Goal: Task Accomplishment & Management: Manage account settings

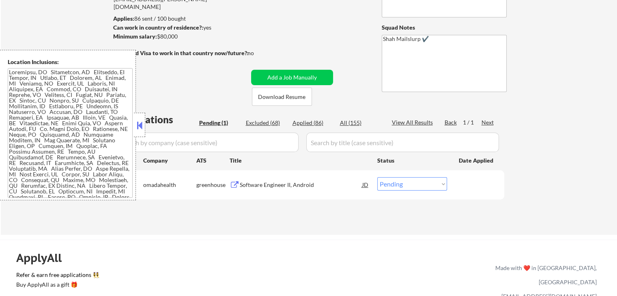
scroll to position [122, 0]
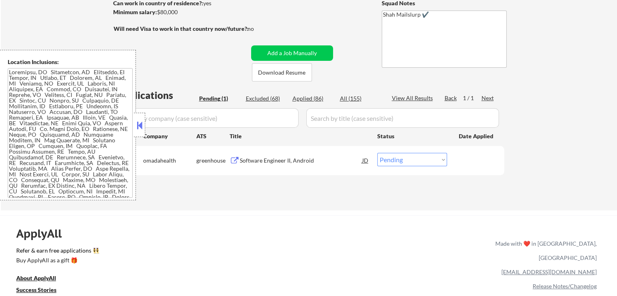
click at [145, 127] on input "input" at bounding box center [207, 117] width 182 height 19
click at [137, 128] on button at bounding box center [139, 125] width 9 height 12
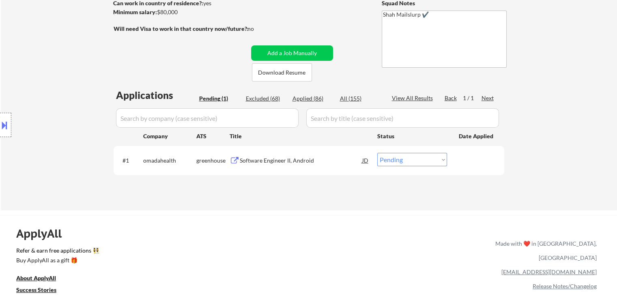
click at [263, 155] on div "Software Engineer II, Android" at bounding box center [301, 160] width 122 height 15
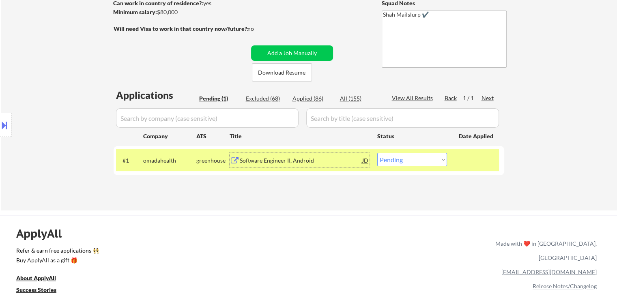
click at [0, 122] on button at bounding box center [4, 124] width 9 height 13
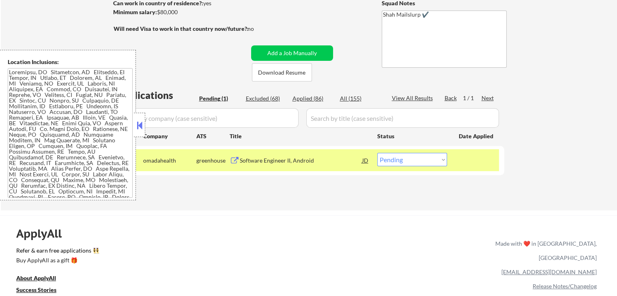
click at [85, 150] on textarea at bounding box center [70, 133] width 125 height 130
drag, startPoint x: 182, startPoint y: 16, endPoint x: 159, endPoint y: 13, distance: 23.3
click at [159, 13] on div "← Return to /applysquad Mailslurp Inbox Job Search Builder [PERSON_NAME] User E…" at bounding box center [309, 57] width 405 height 293
click at [35, 30] on div "← Return to /applysquad Mailslurp Inbox Job Search Builder [PERSON_NAME] User E…" at bounding box center [309, 61] width 616 height 300
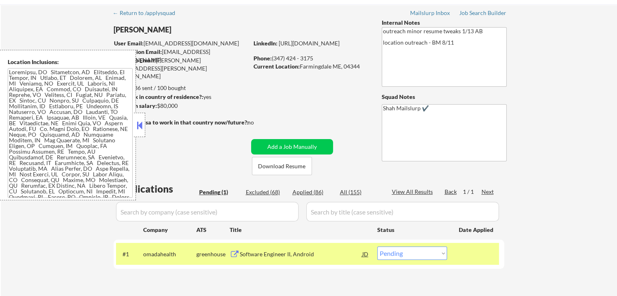
scroll to position [0, 0]
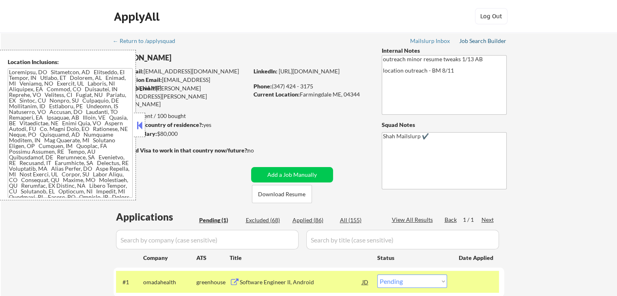
click at [491, 43] on div "Job Search Builder" at bounding box center [482, 41] width 47 height 6
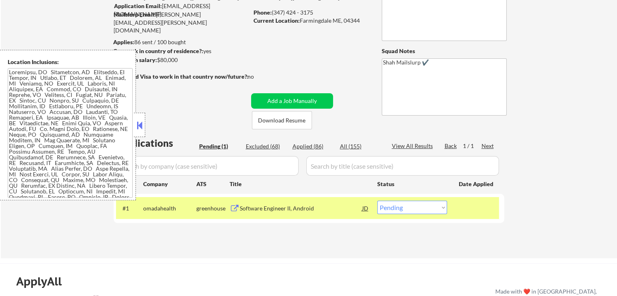
scroll to position [81, 0]
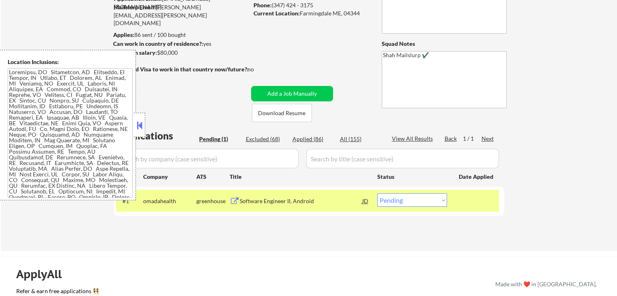
drag, startPoint x: 418, startPoint y: 205, endPoint x: 411, endPoint y: 247, distance: 43.1
click at [418, 205] on select "Choose an option... Pending Applied Excluded (Questions) Excluded (Expired) Exc…" at bounding box center [412, 199] width 70 height 13
select select ""applied""
click at [377, 193] on select "Choose an option... Pending Applied Excluded (Questions) Excluded (Expired) Exc…" at bounding box center [412, 199] width 70 height 13
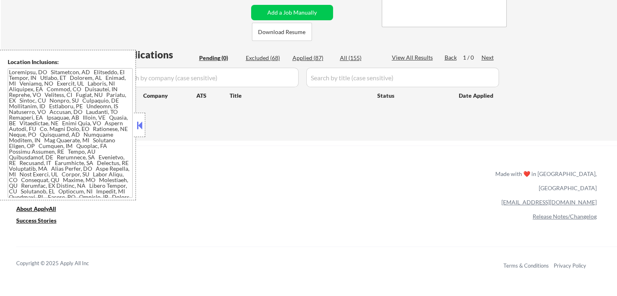
drag, startPoint x: 141, startPoint y: 122, endPoint x: 182, endPoint y: 123, distance: 41.0
click at [142, 122] on button at bounding box center [139, 125] width 9 height 12
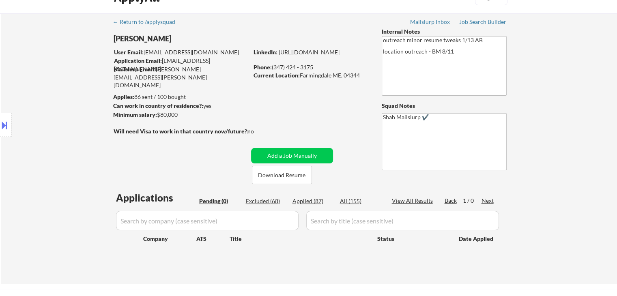
scroll to position [0, 0]
